Goal: Task Accomplishment & Management: Manage account settings

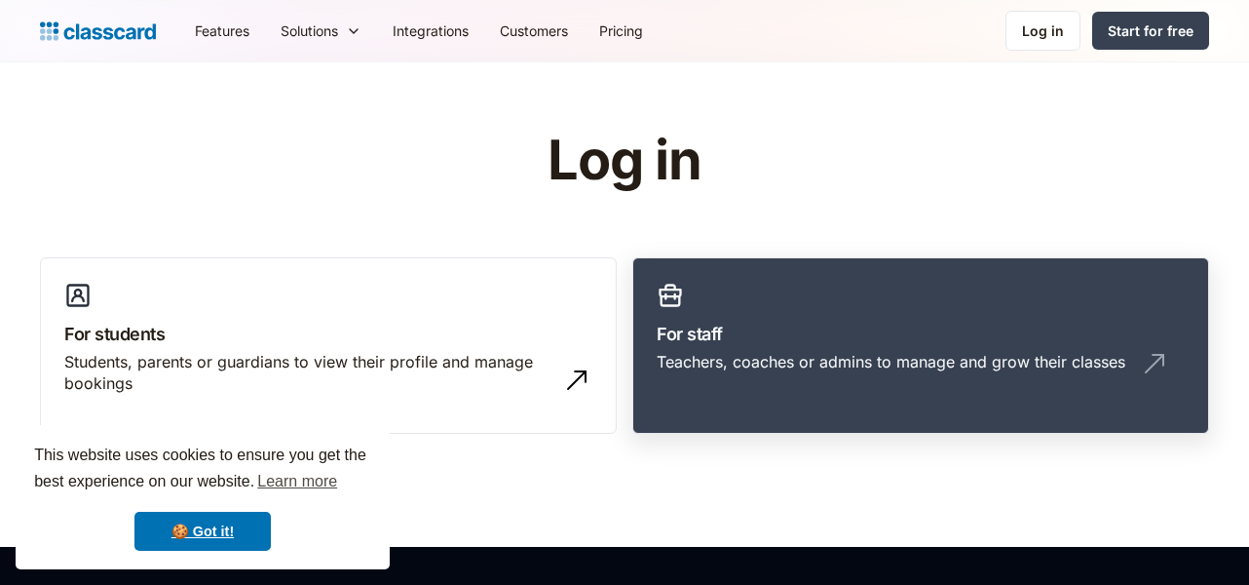
click at [721, 343] on h3 "For staff" at bounding box center [921, 334] width 528 height 26
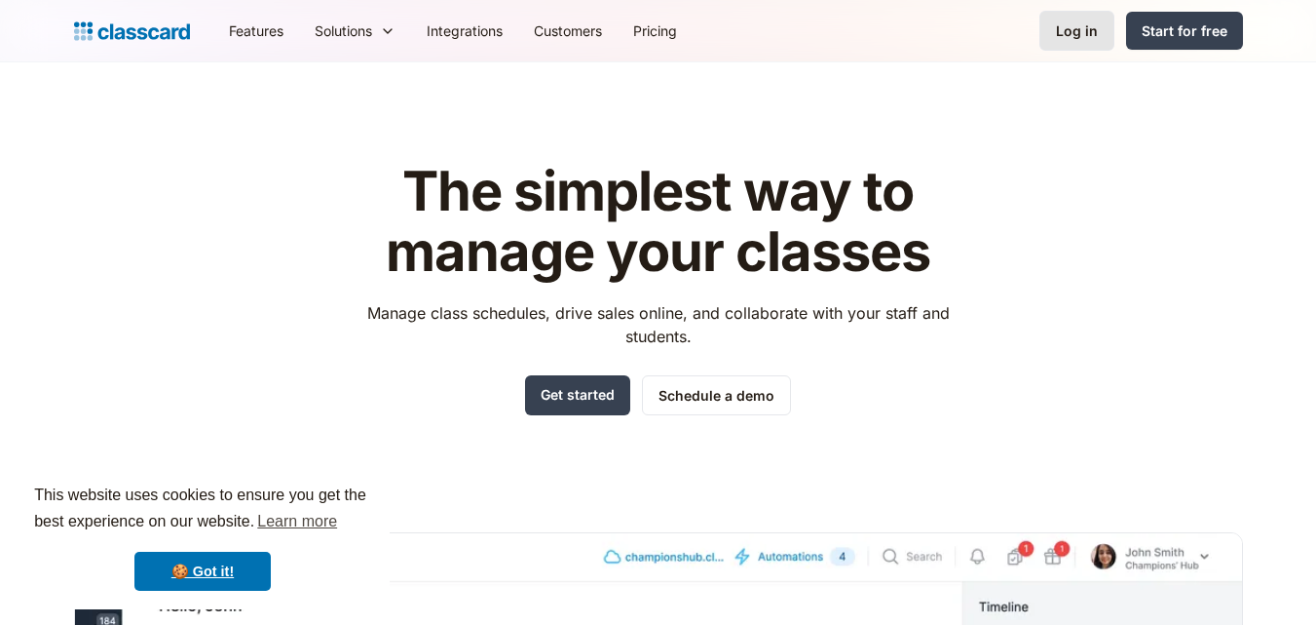
click at [1085, 35] on div "Log in" at bounding box center [1077, 30] width 42 height 20
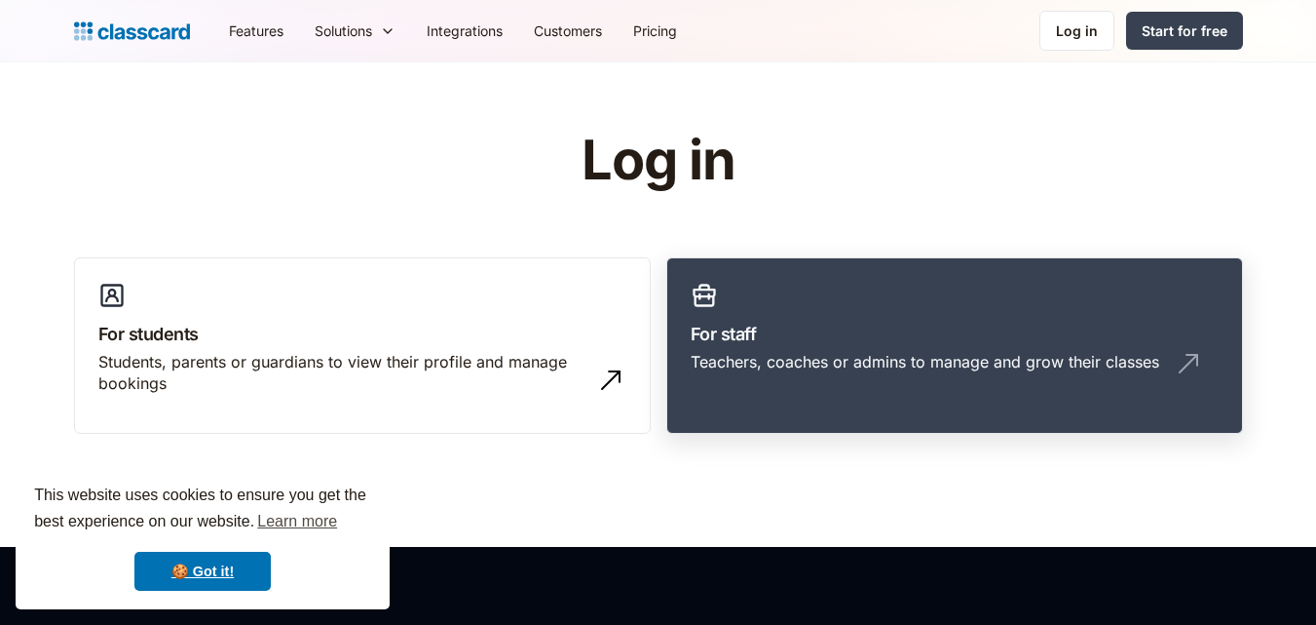
click at [752, 399] on link "For staff Teachers, coaches or admins to manage and grow their classes" at bounding box center [955, 345] width 577 height 177
